Goal: Transaction & Acquisition: Purchase product/service

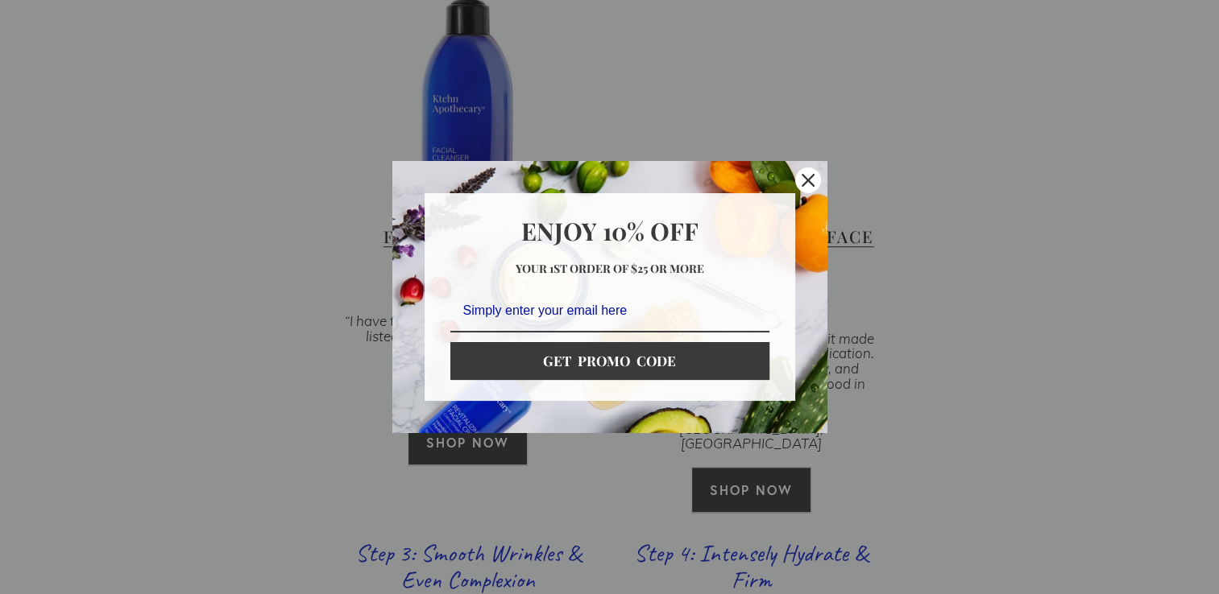
scroll to position [1208, 0]
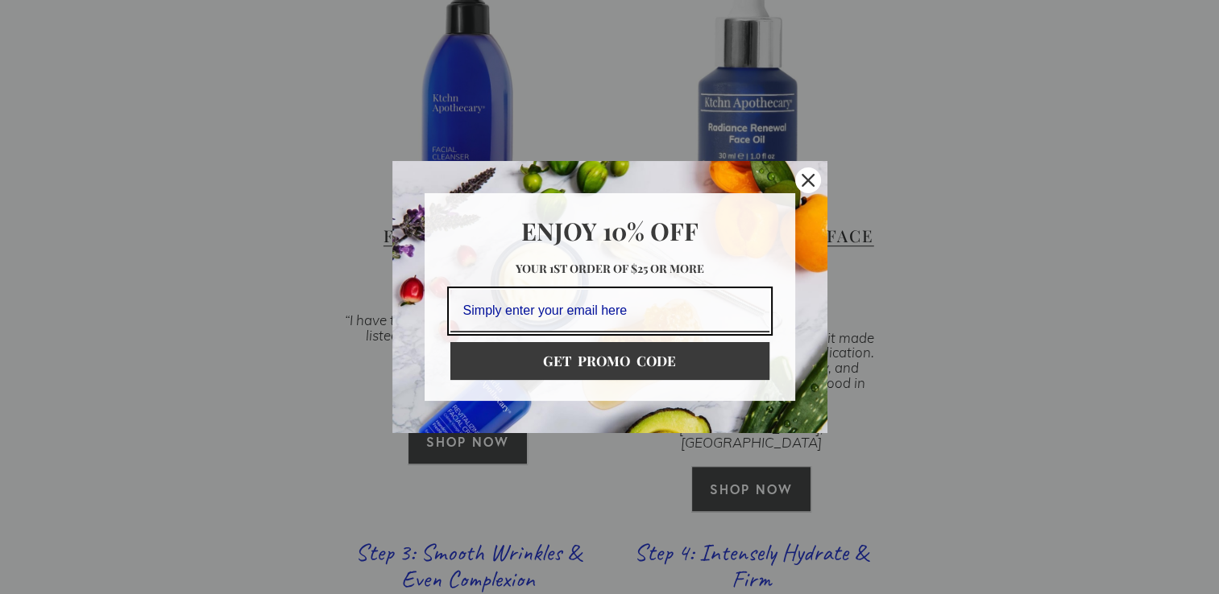
click at [575, 311] on input "Email field" at bounding box center [609, 311] width 319 height 43
type input "sgkelly1@verizon.net"
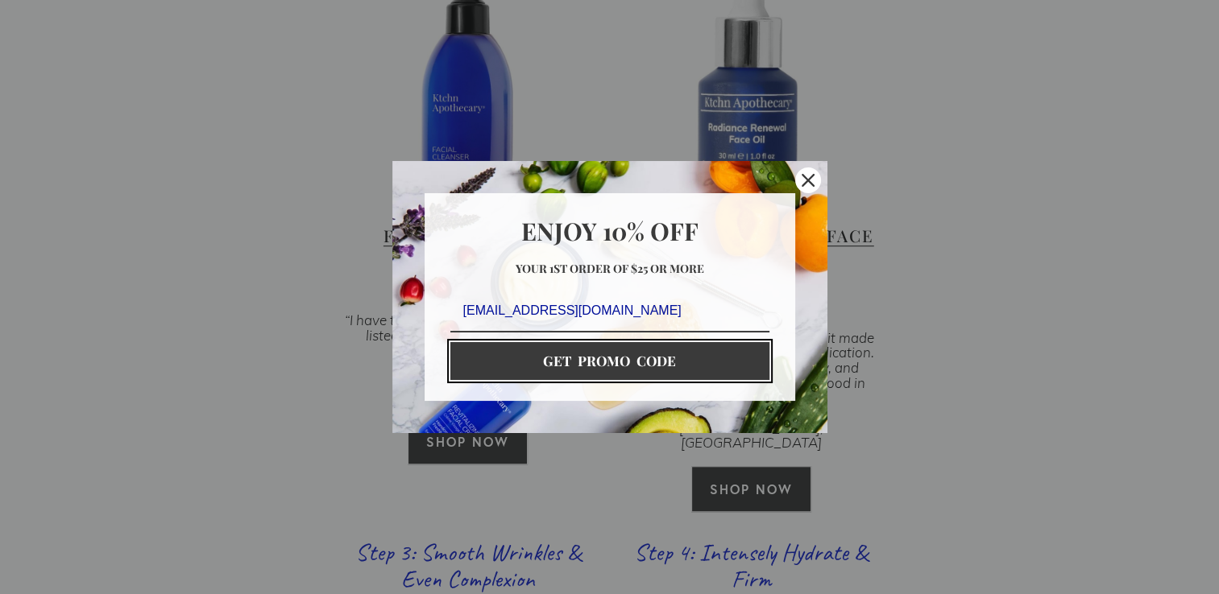
click at [559, 372] on button "GET PROMO CODE" at bounding box center [609, 360] width 319 height 37
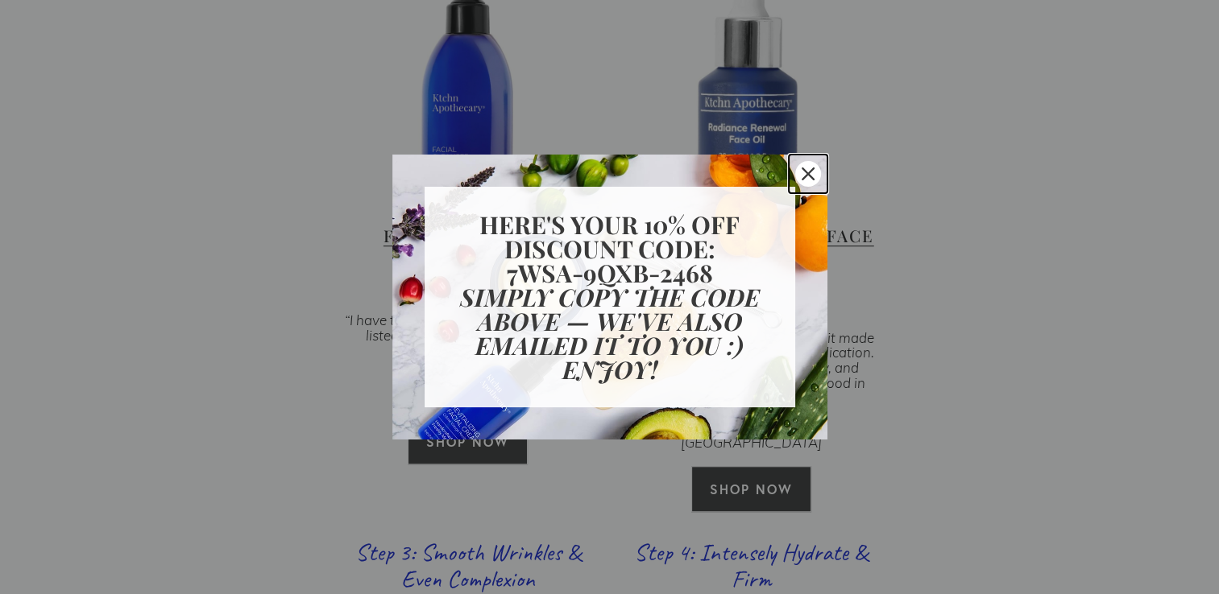
click at [799, 172] on div "Close" at bounding box center [808, 174] width 26 height 26
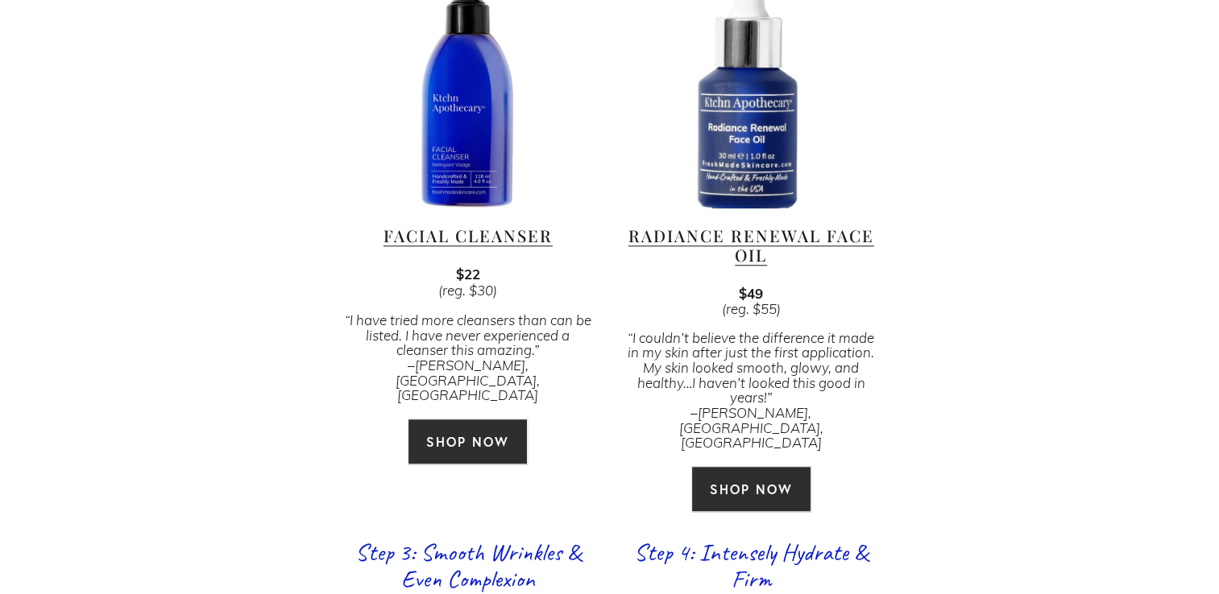
click at [437, 419] on link "SHOP NOW" at bounding box center [468, 442] width 120 height 46
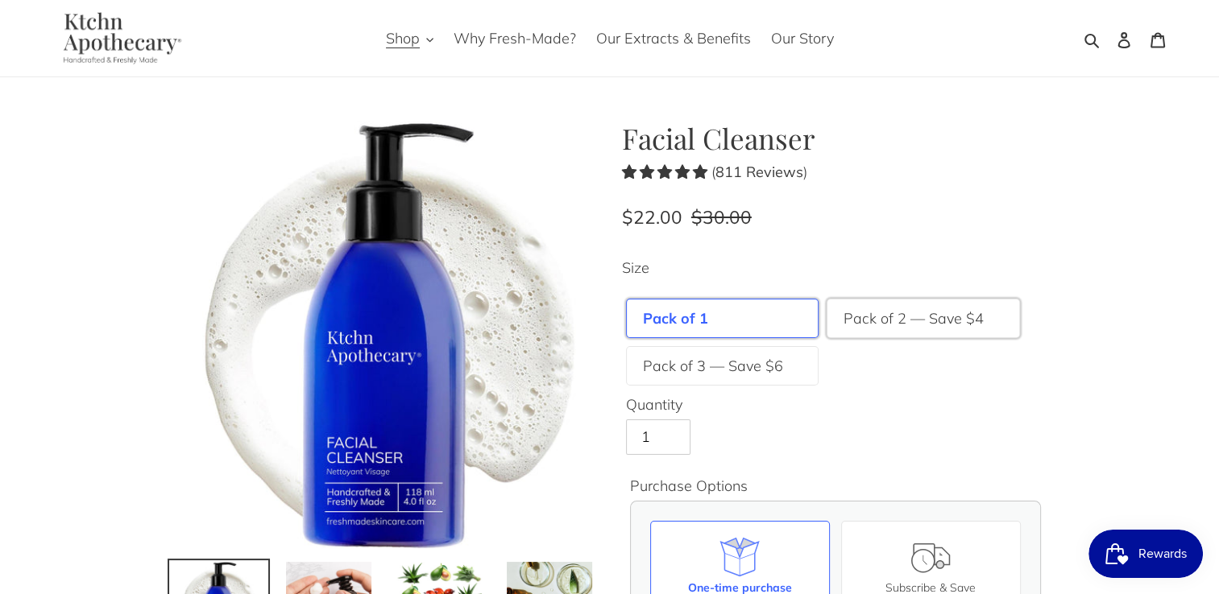
click at [862, 310] on label "Pack of 2 — Save $4" at bounding box center [913, 319] width 140 height 22
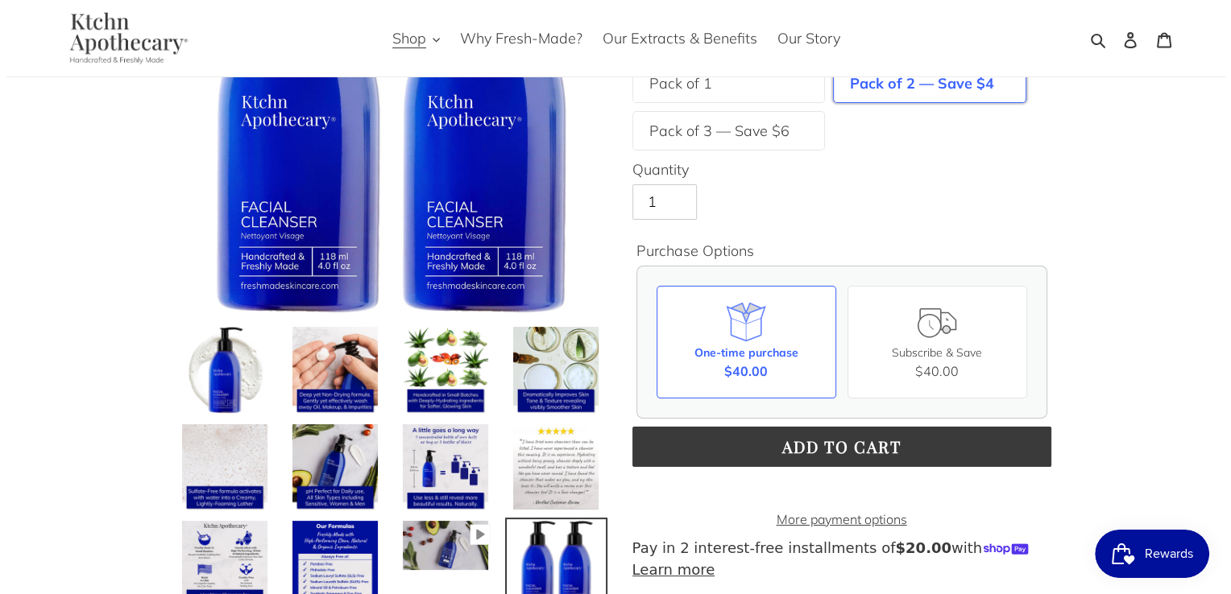
scroll to position [242, 0]
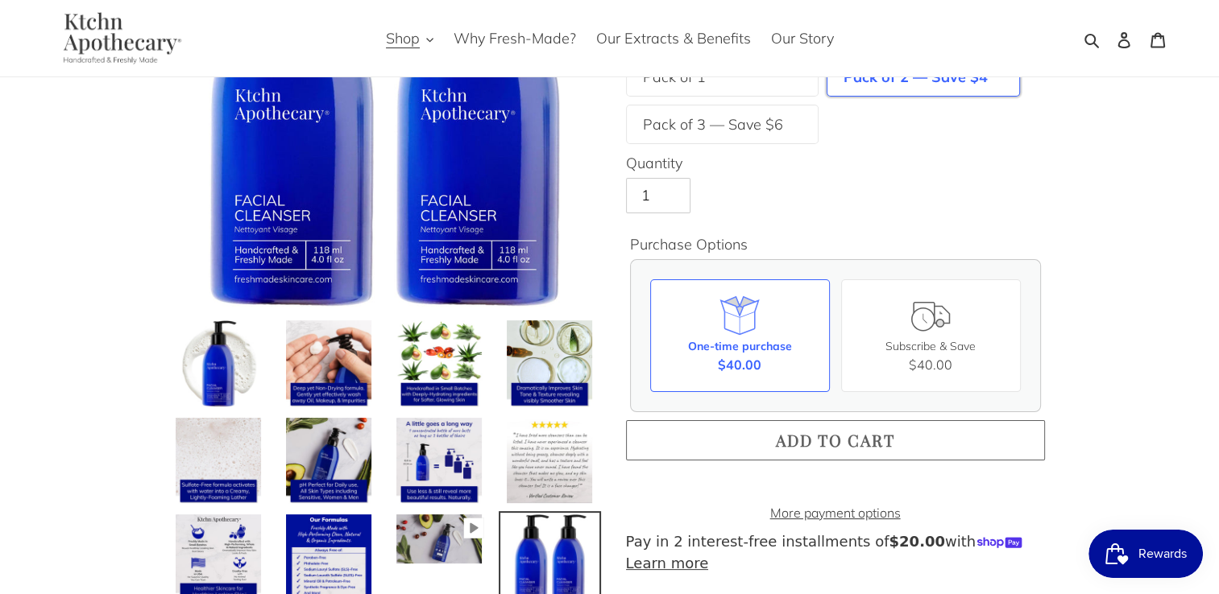
click at [816, 433] on span "Add to cart" at bounding box center [835, 440] width 119 height 22
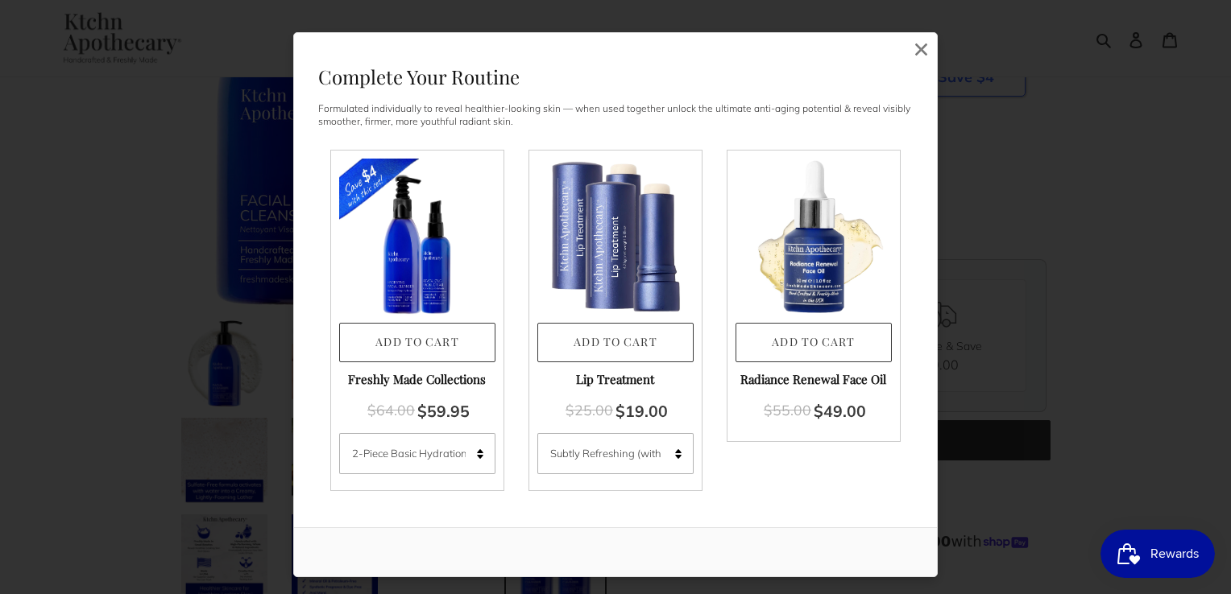
click at [631, 237] on img at bounding box center [615, 237] width 156 height 156
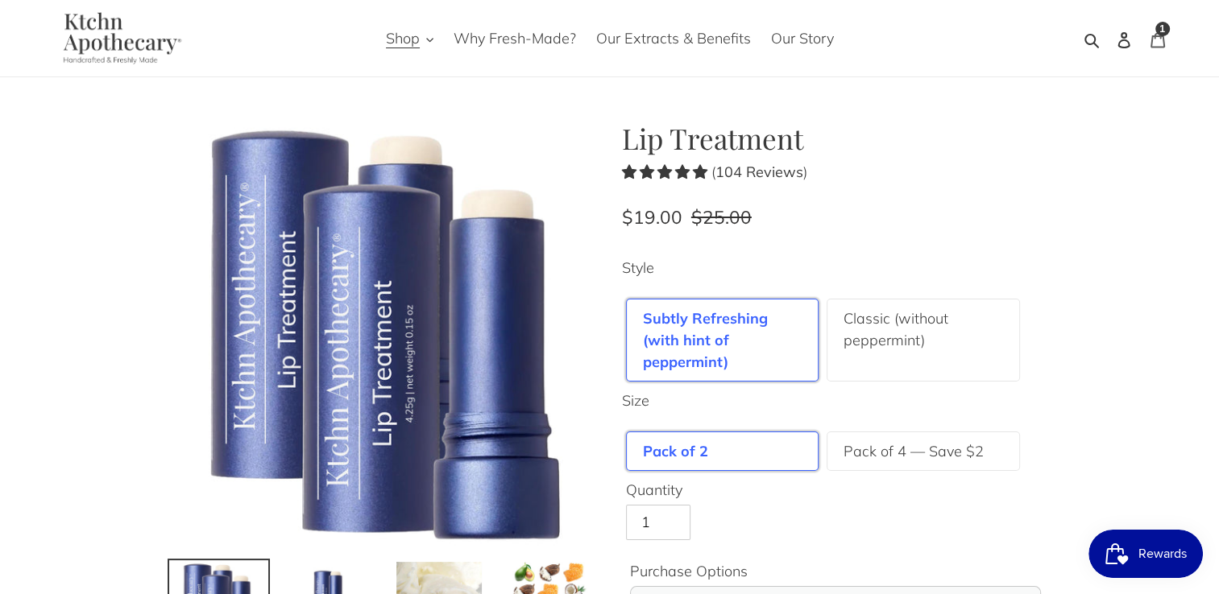
click at [1161, 23] on div "1 item" at bounding box center [1162, 29] width 14 height 14
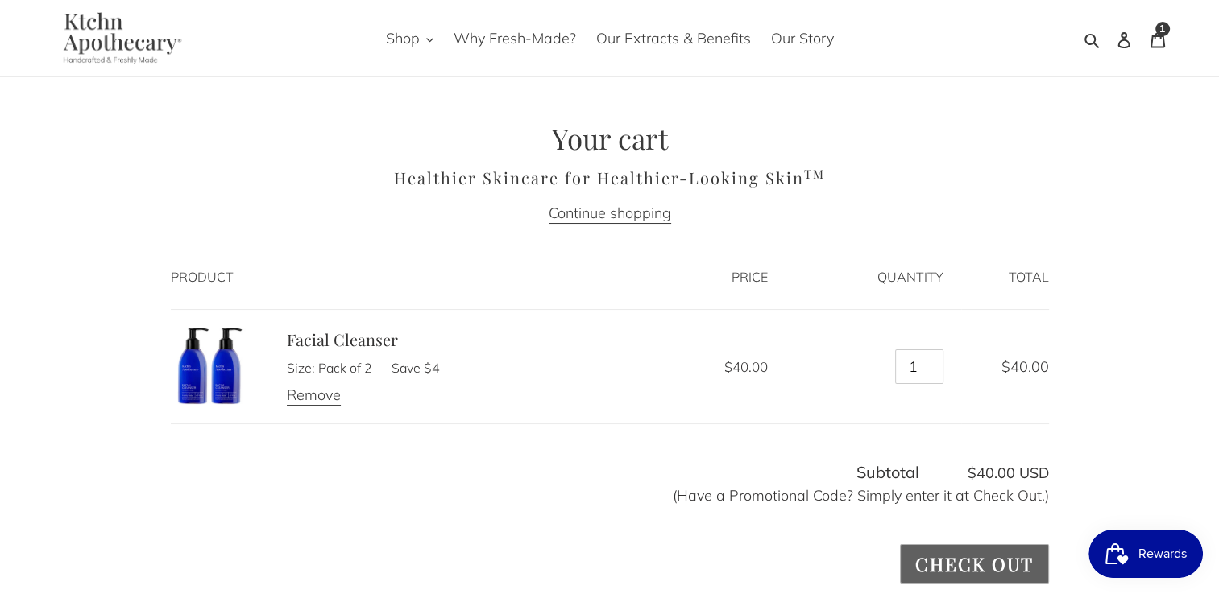
click at [947, 568] on input "Check out" at bounding box center [974, 564] width 148 height 39
